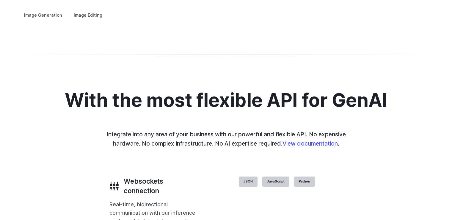
scroll to position [1150, 0]
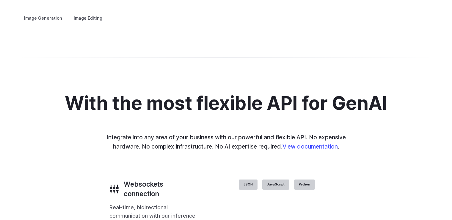
click at [0, 0] on button "Go to 1 of 4" at bounding box center [0, 0] width 0 height 0
click at [0, 0] on button "Go to 2 of 4" at bounding box center [0, 0] width 0 height 0
click at [0, 0] on div at bounding box center [0, 0] width 0 height 0
click at [0, 0] on button "Go to 3 of 4" at bounding box center [0, 0] width 0 height 0
click at [0, 0] on button "Go to 4 of 4" at bounding box center [0, 0] width 0 height 0
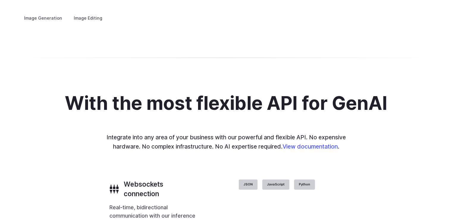
click at [0, 0] on button "Go to 3 of 4" at bounding box center [0, 0] width 0 height 0
click at [0, 0] on button "Go to 1 of 4" at bounding box center [0, 0] width 0 height 0
click at [0, 0] on button "Go to 2 of 4" at bounding box center [0, 0] width 0 height 0
click at [0, 0] on button "Go to 1 of 4" at bounding box center [0, 0] width 0 height 0
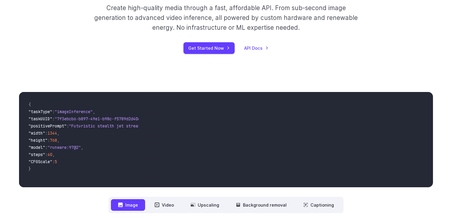
scroll to position [0, 0]
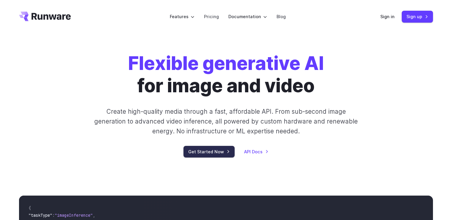
click at [195, 153] on link "Get Started Now" at bounding box center [208, 152] width 51 height 12
click at [195, 15] on header "Features Tasks Image generation Video generation Sonic Inference Engine™ Models…" at bounding box center [226, 16] width 428 height 33
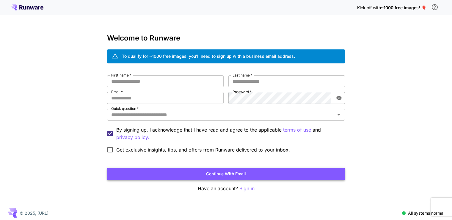
click at [222, 174] on button "Continue with email" at bounding box center [226, 174] width 238 height 12
